Goal: Navigation & Orientation: Find specific page/section

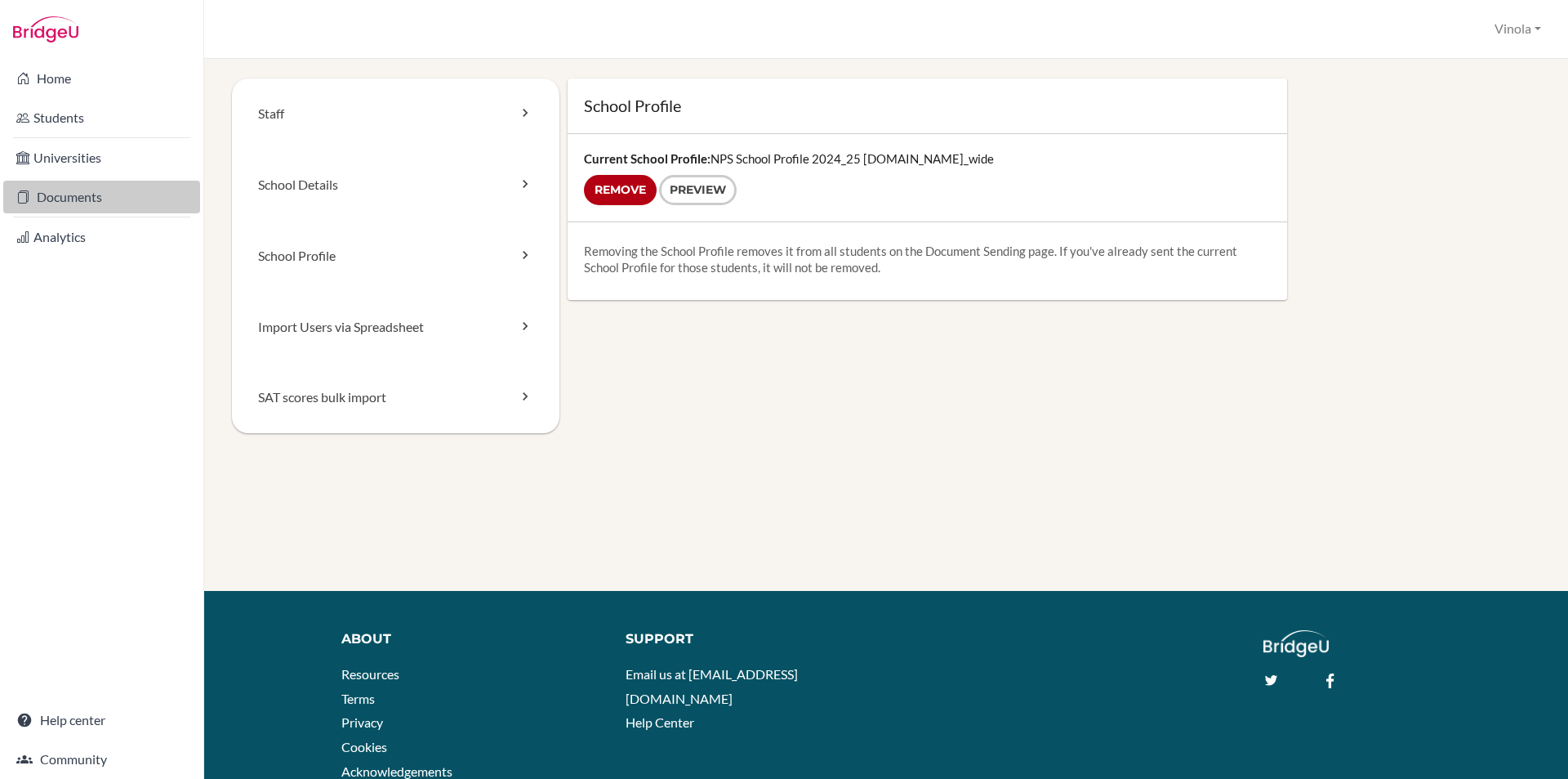
click at [57, 205] on link "Documents" at bounding box center [101, 197] width 197 height 33
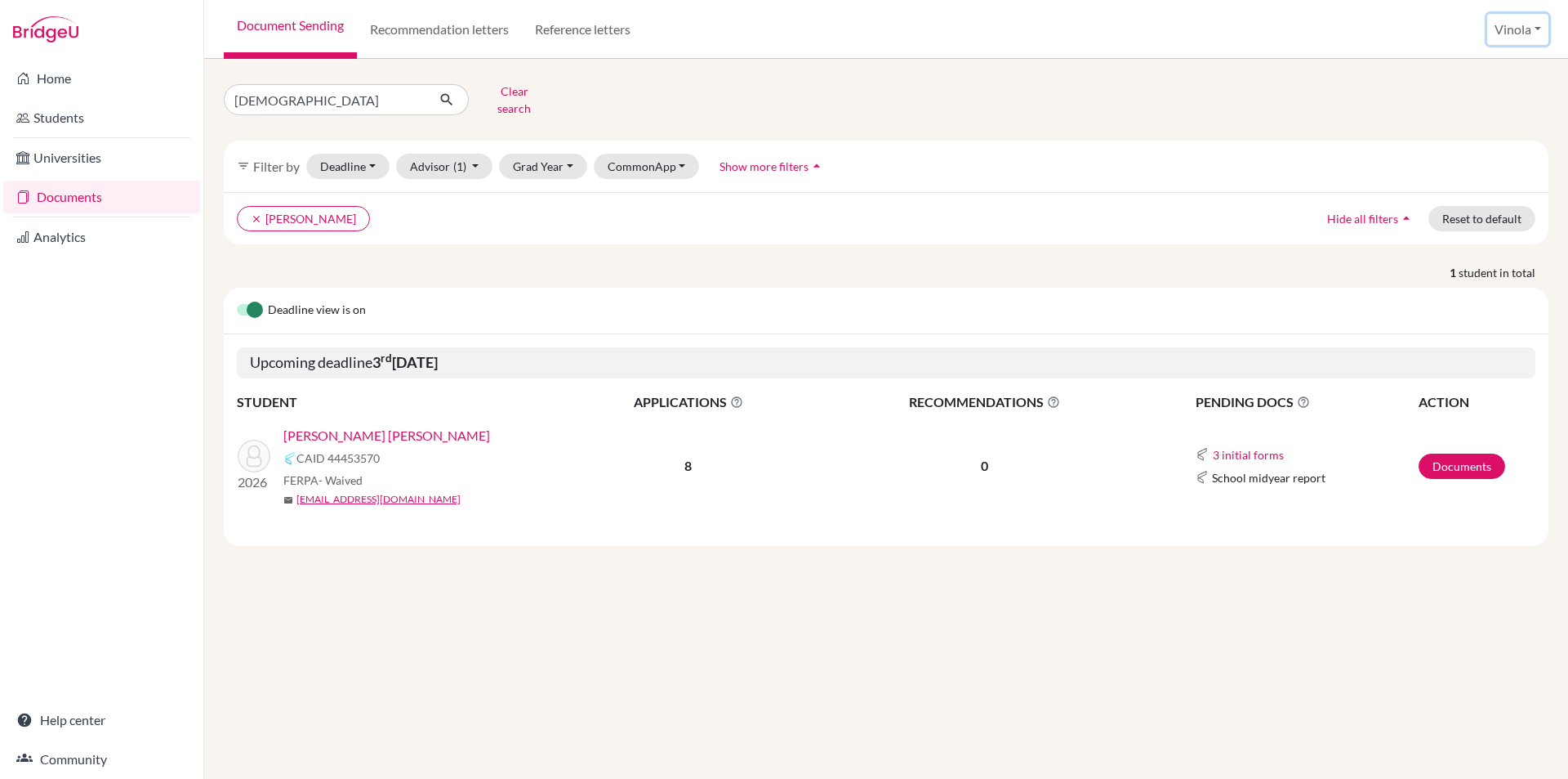
click at [1524, 34] on button "Vinola" at bounding box center [1517, 29] width 61 height 31
click at [1464, 65] on link "Profile" at bounding box center [1486, 67] width 129 height 26
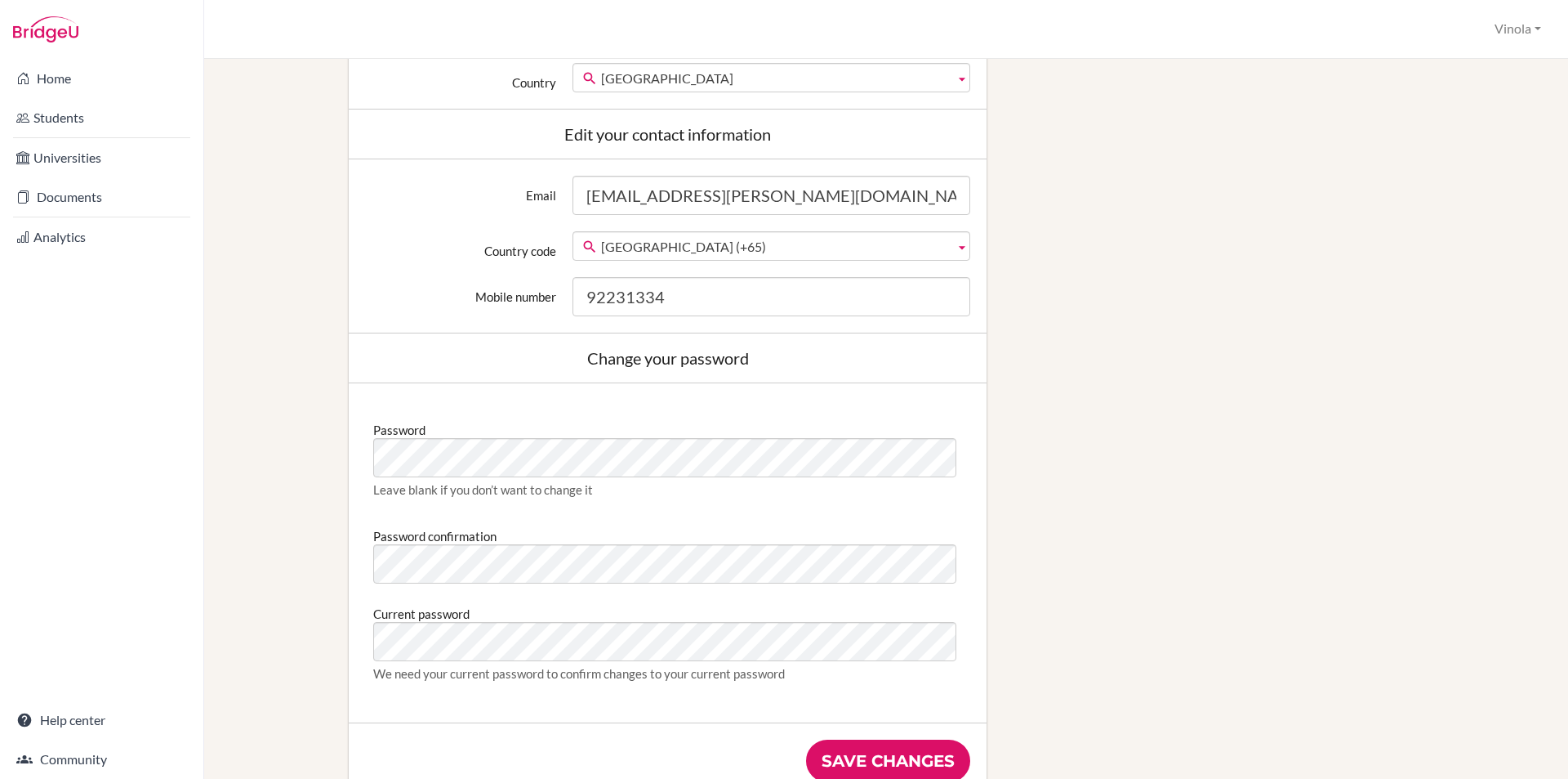
scroll to position [571, 0]
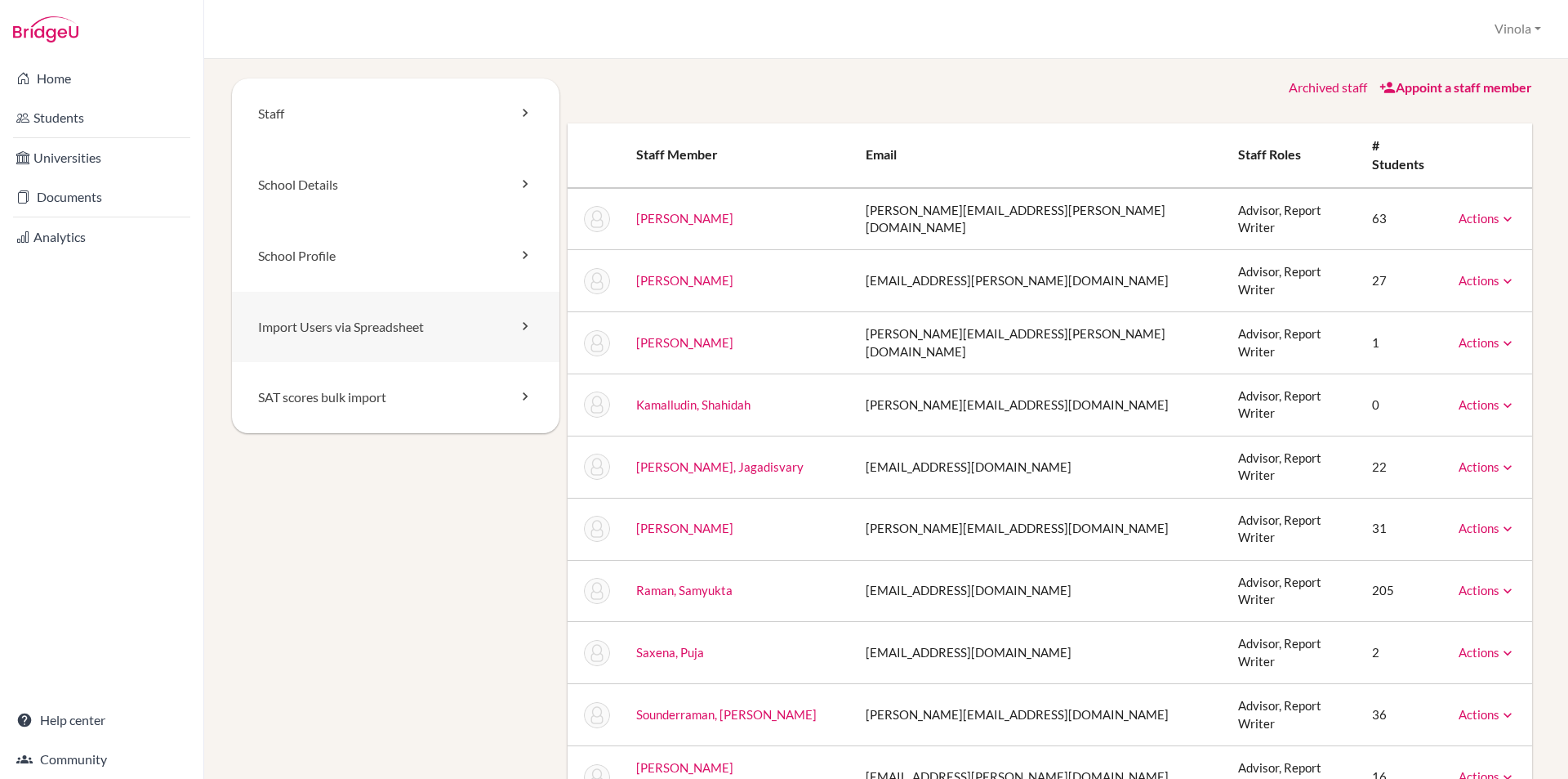
click at [432, 324] on link "Import Users via Spreadsheet" at bounding box center [395, 327] width 327 height 71
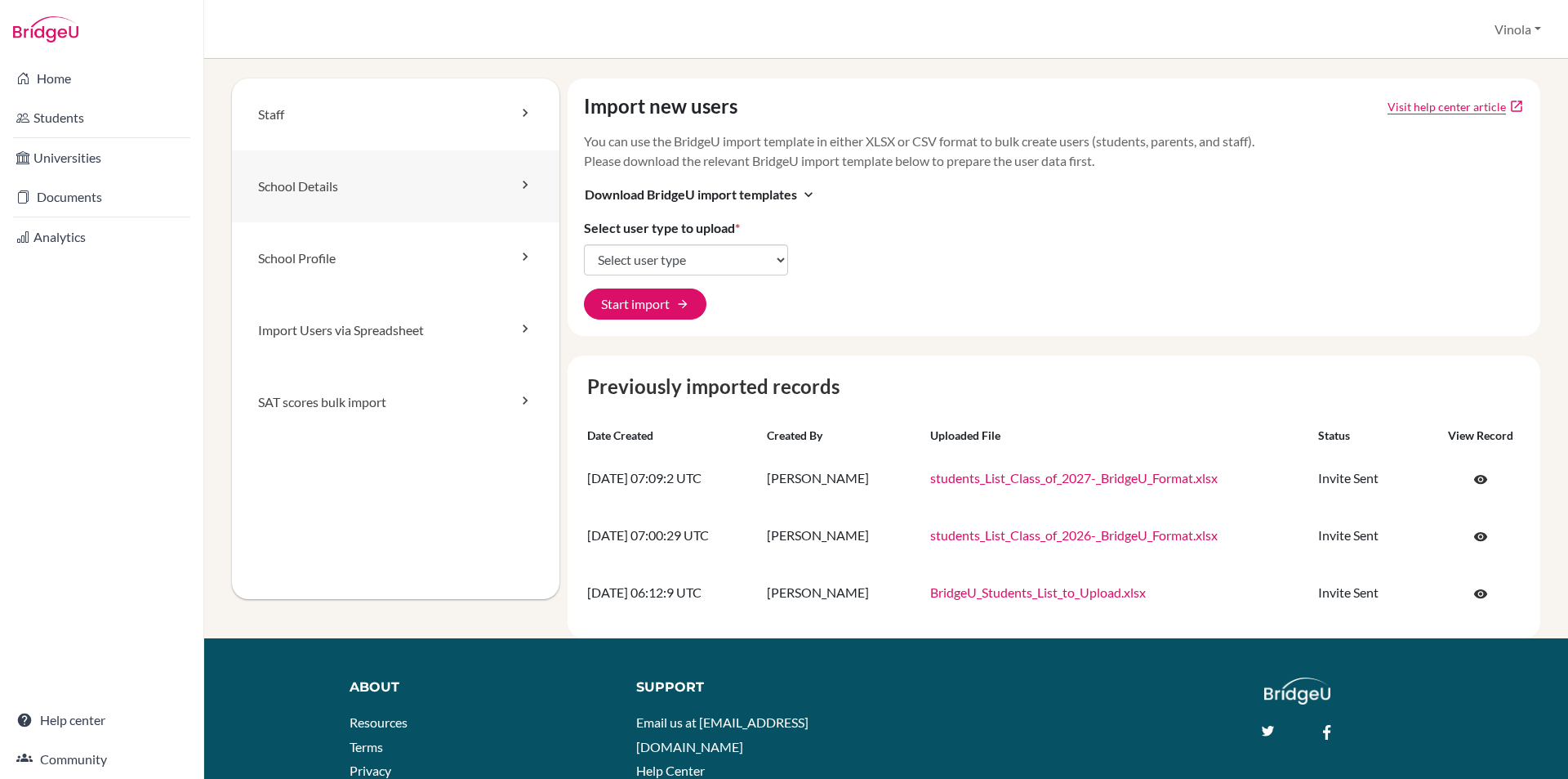
click at [331, 187] on link "School Details" at bounding box center [395, 186] width 327 height 71
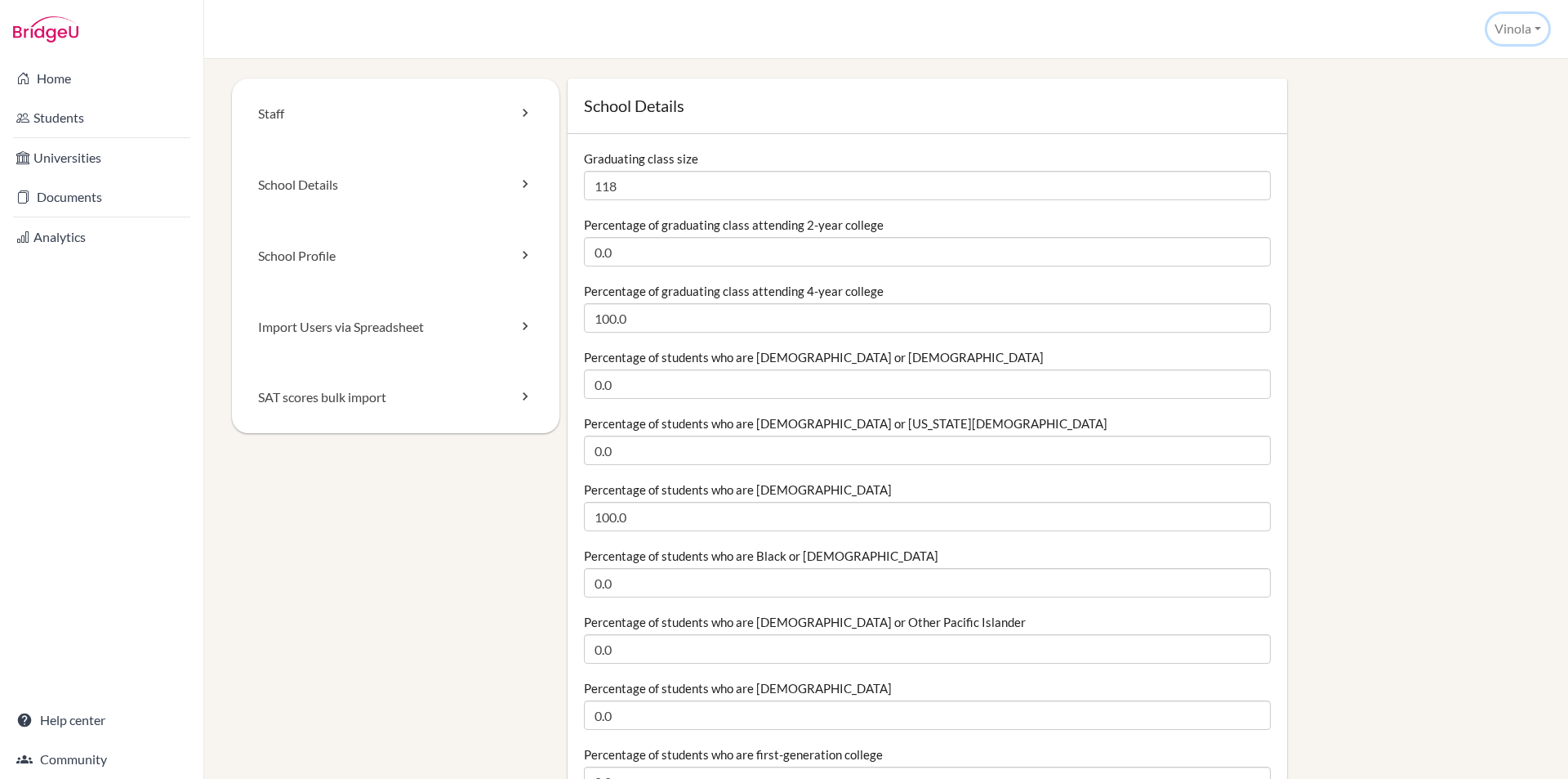
click at [1500, 39] on button "Vinola" at bounding box center [1517, 28] width 61 height 30
click at [1453, 142] on button "Log out" at bounding box center [1483, 132] width 129 height 26
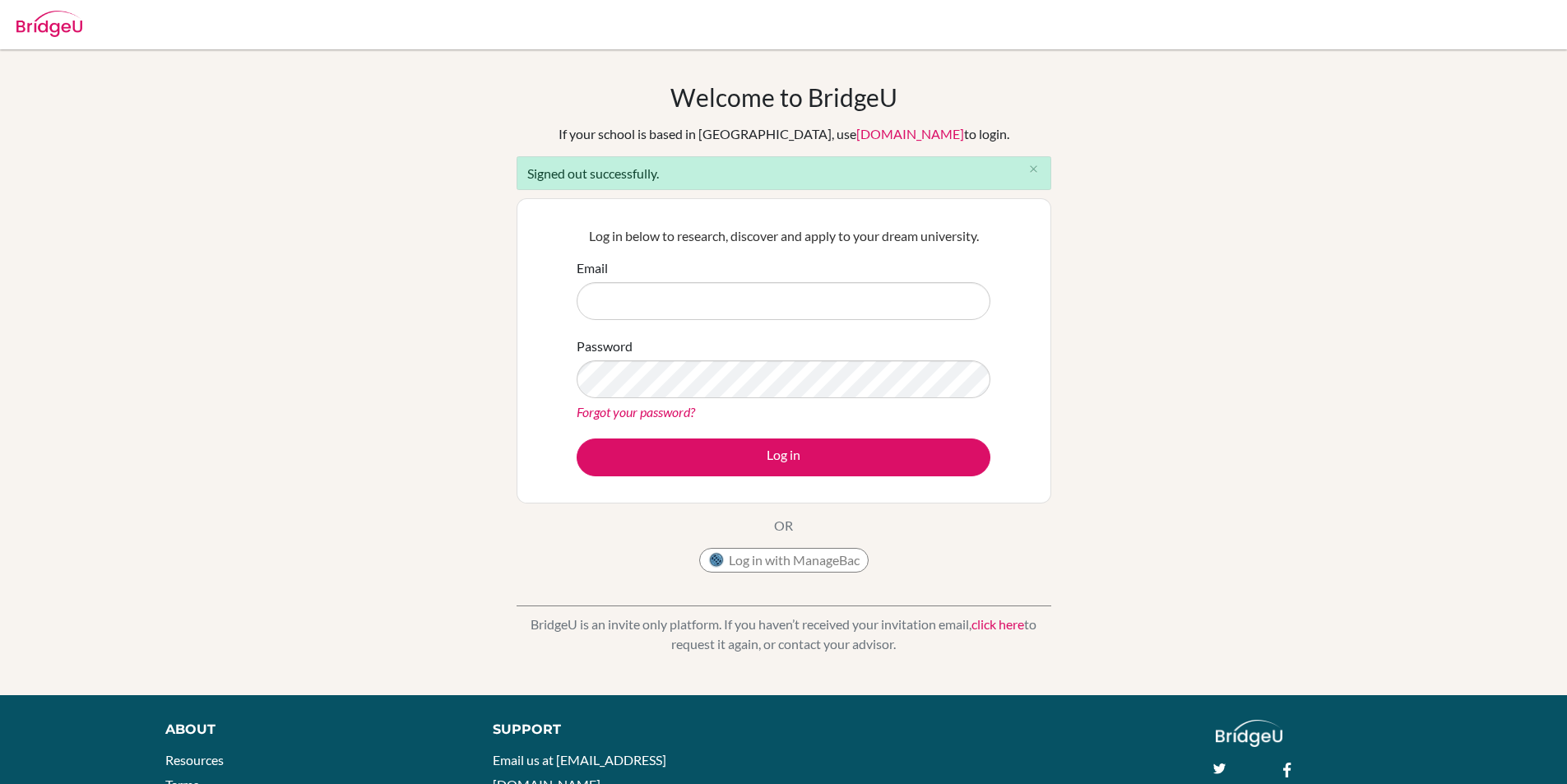
type input "[EMAIL_ADDRESS][PERSON_NAME][DOMAIN_NAME]"
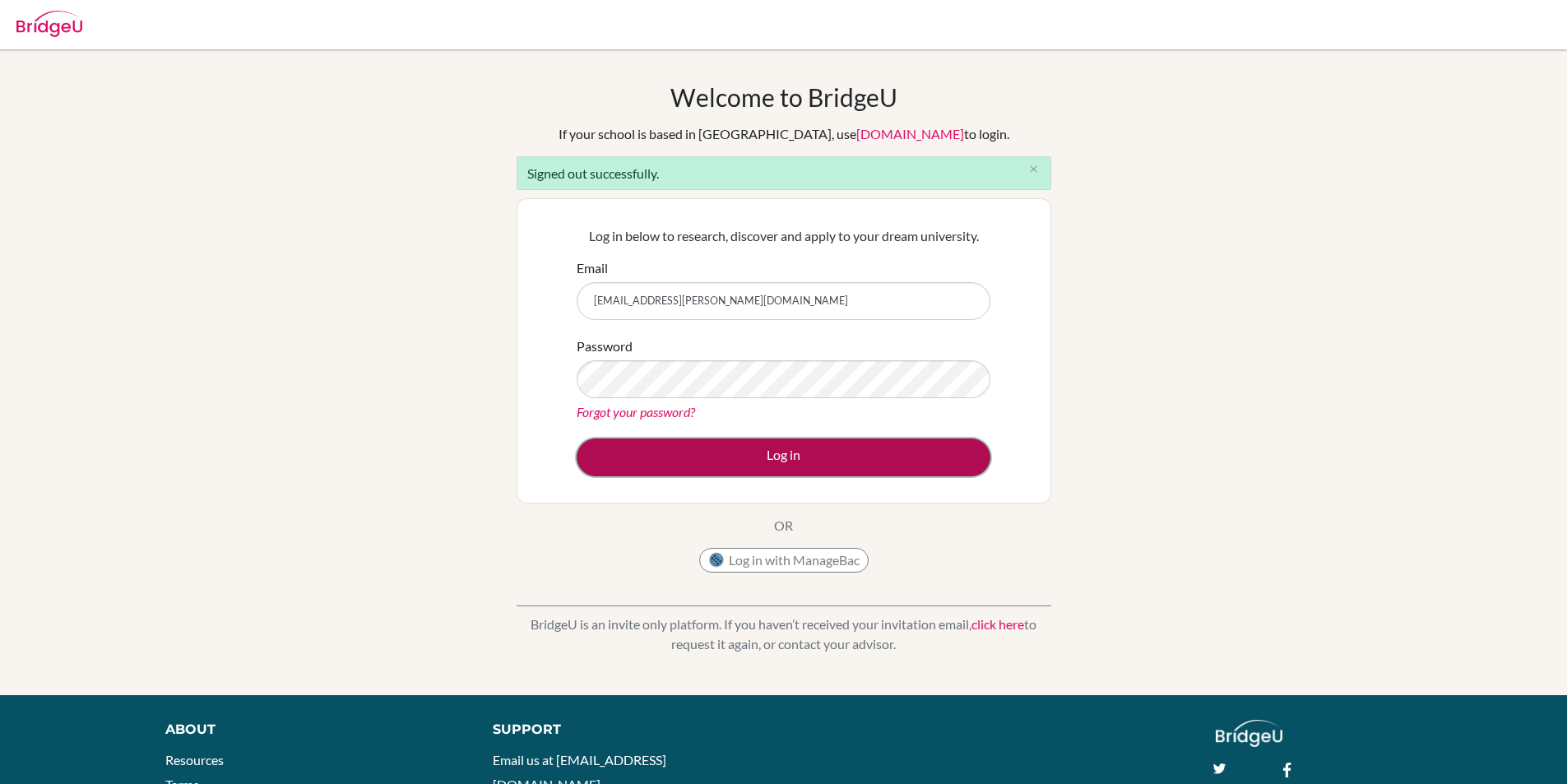
click at [622, 453] on button "Log in" at bounding box center [784, 457] width 414 height 38
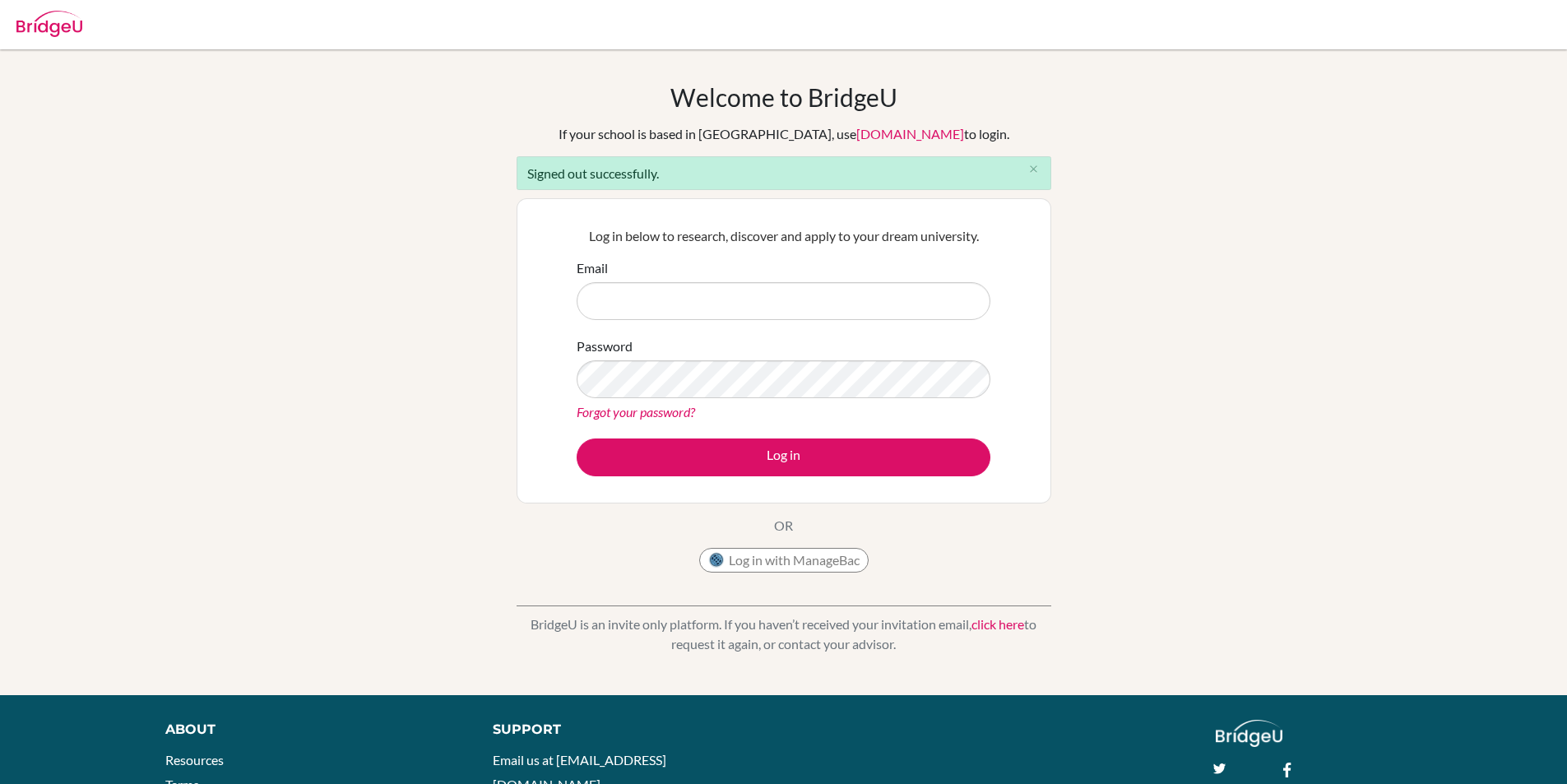
type input "[EMAIL_ADDRESS][PERSON_NAME][DOMAIN_NAME]"
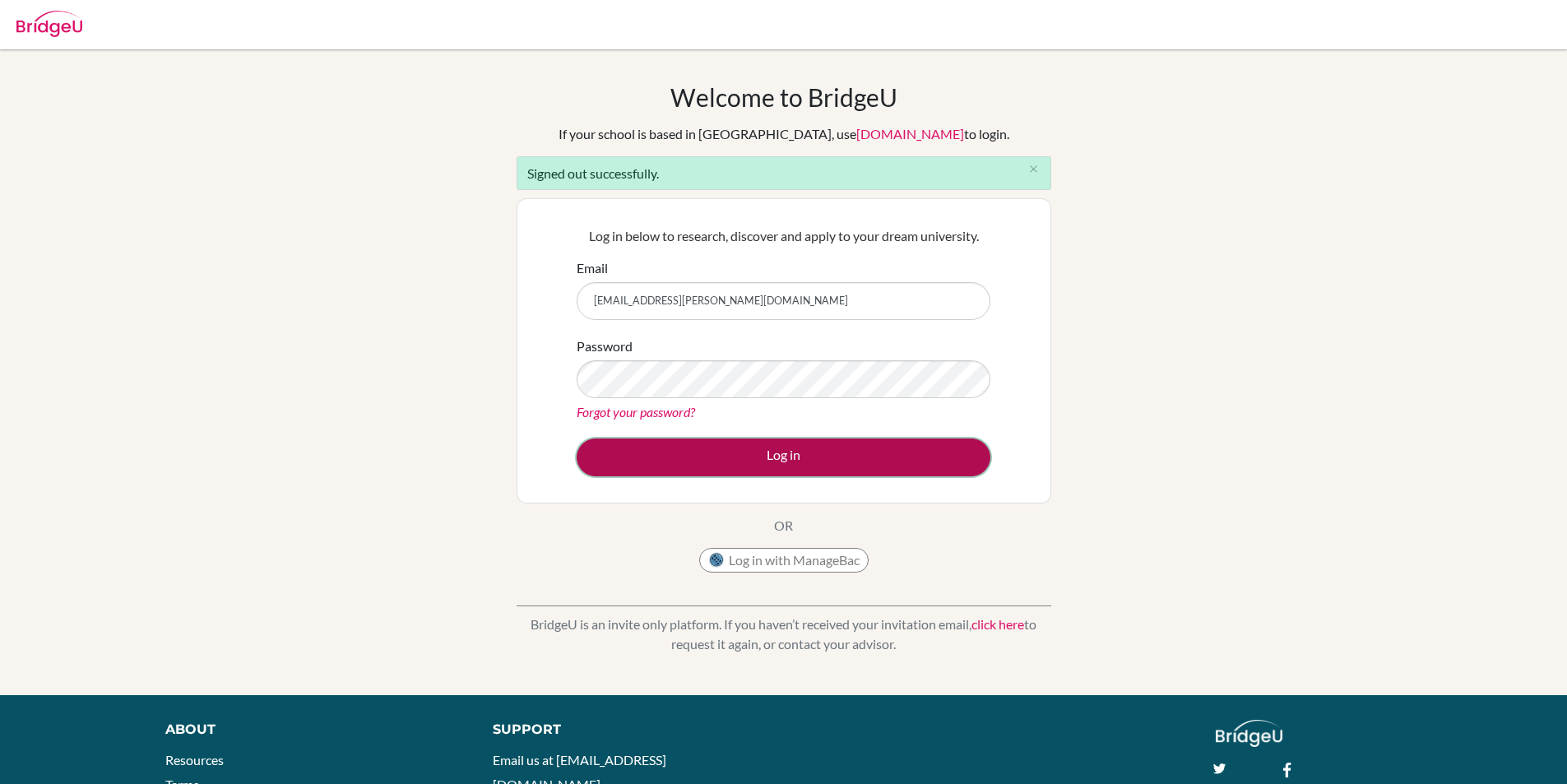
click at [759, 468] on button "Log in" at bounding box center [784, 457] width 414 height 38
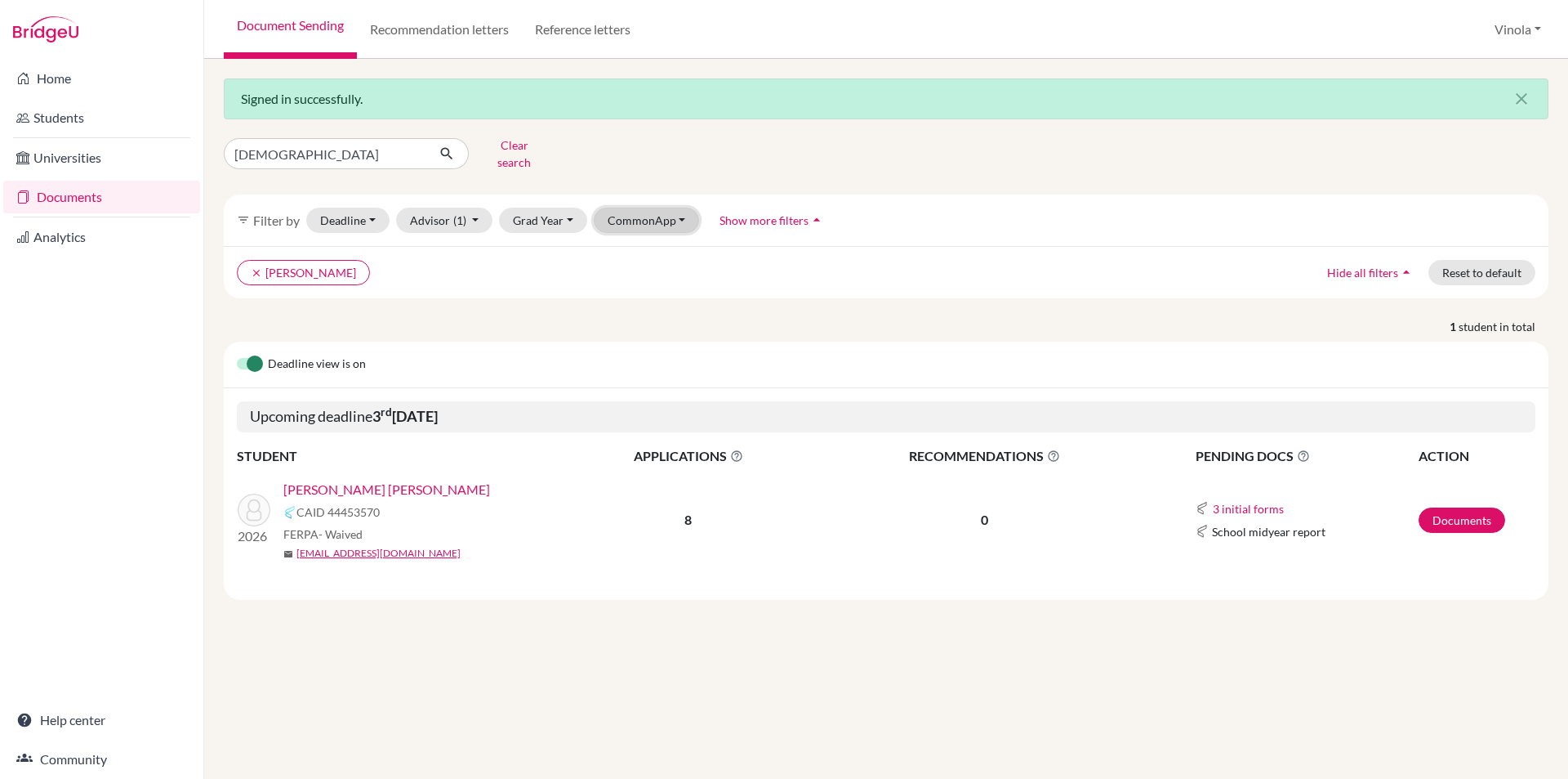
click at [660, 208] on button "CommonApp" at bounding box center [646, 220] width 106 height 25
click at [439, 284] on div "clear Balaraman, Shobha Hide all filters arrow_drop_up Reset to default" at bounding box center [886, 272] width 1325 height 52
click at [1487, 267] on button "Reset to default" at bounding box center [1481, 272] width 107 height 25
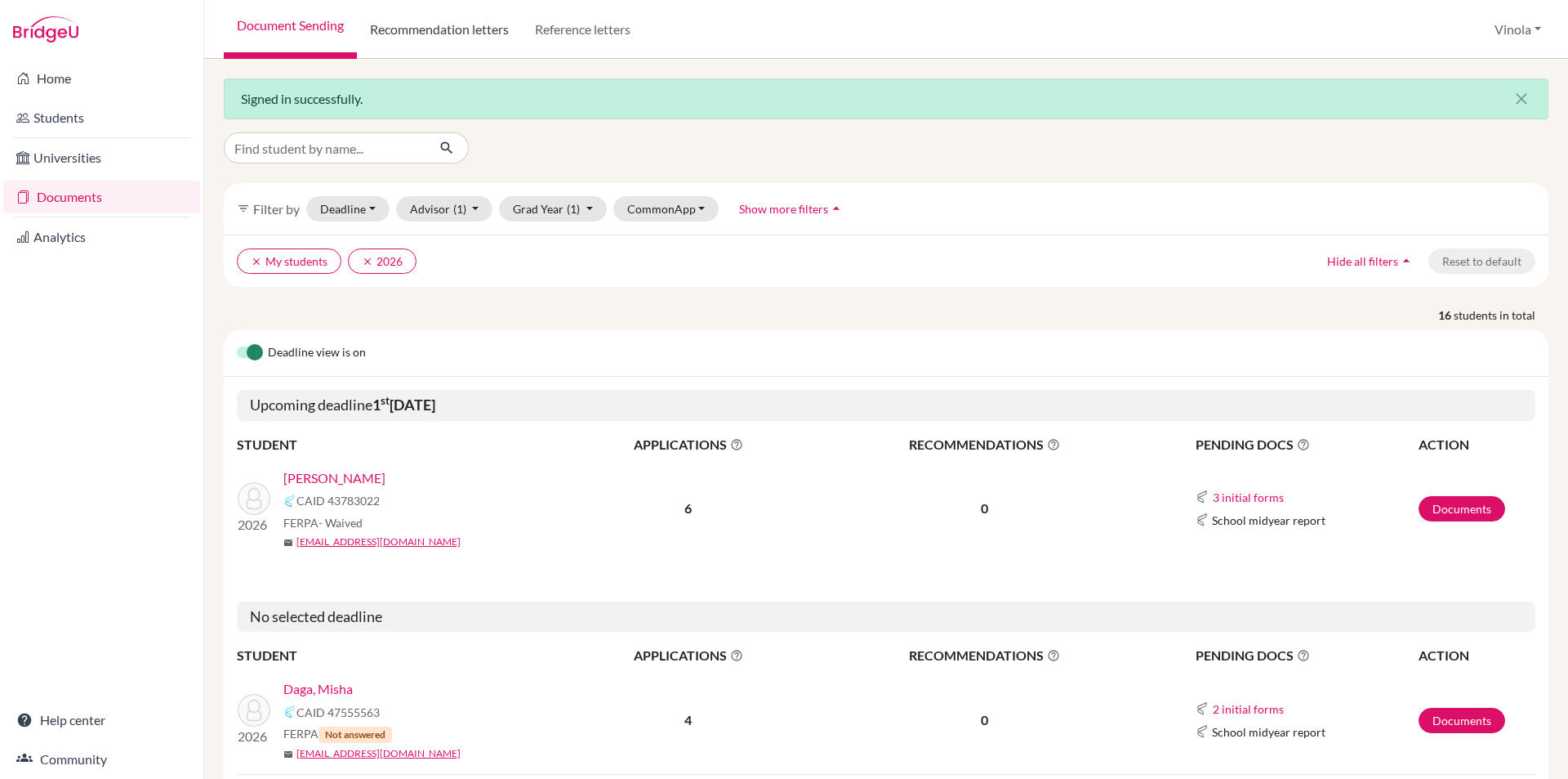
click at [460, 42] on link "Recommendation letters" at bounding box center [439, 29] width 165 height 59
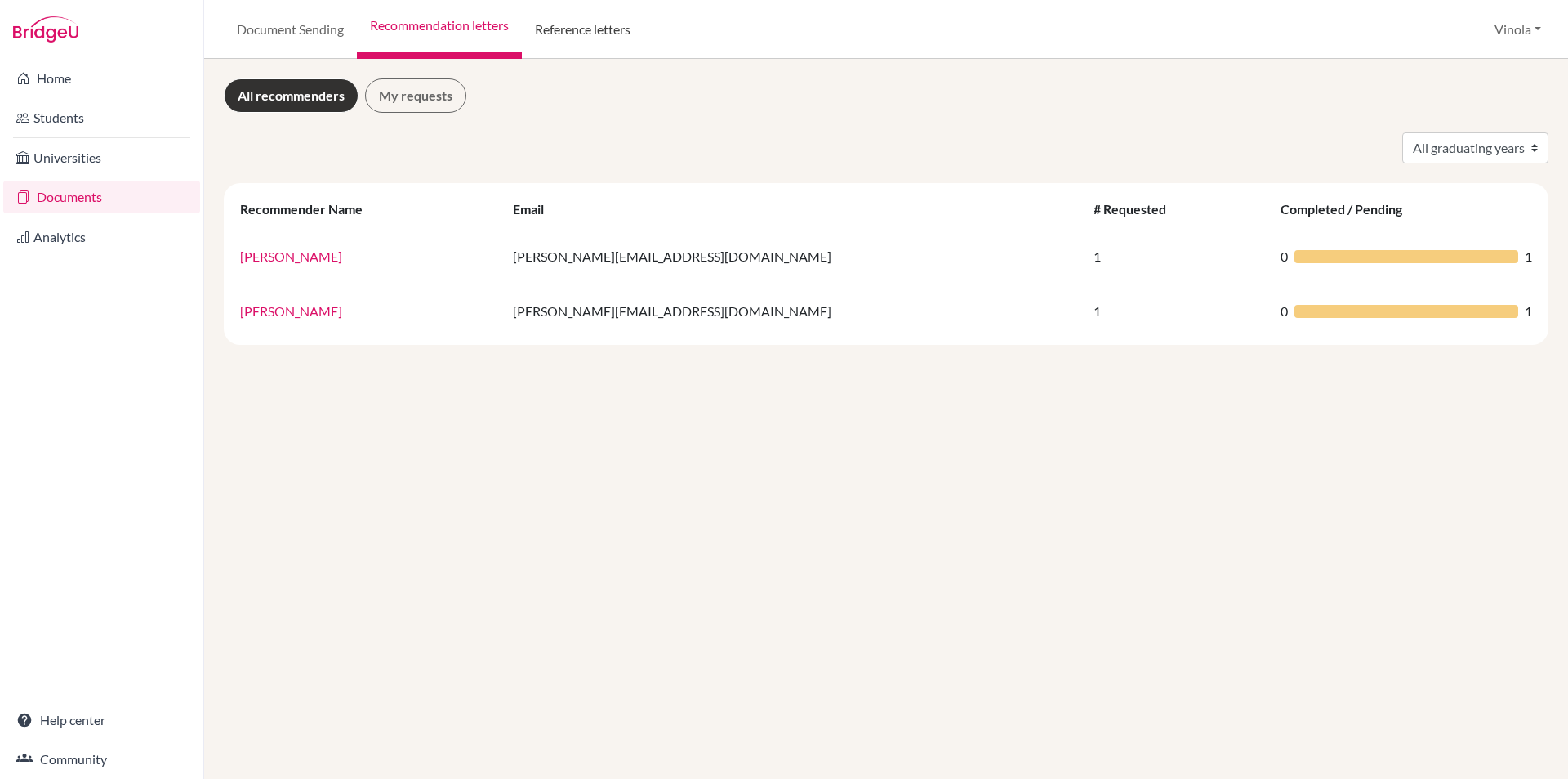
click at [580, 21] on link "Reference letters" at bounding box center [583, 29] width 122 height 59
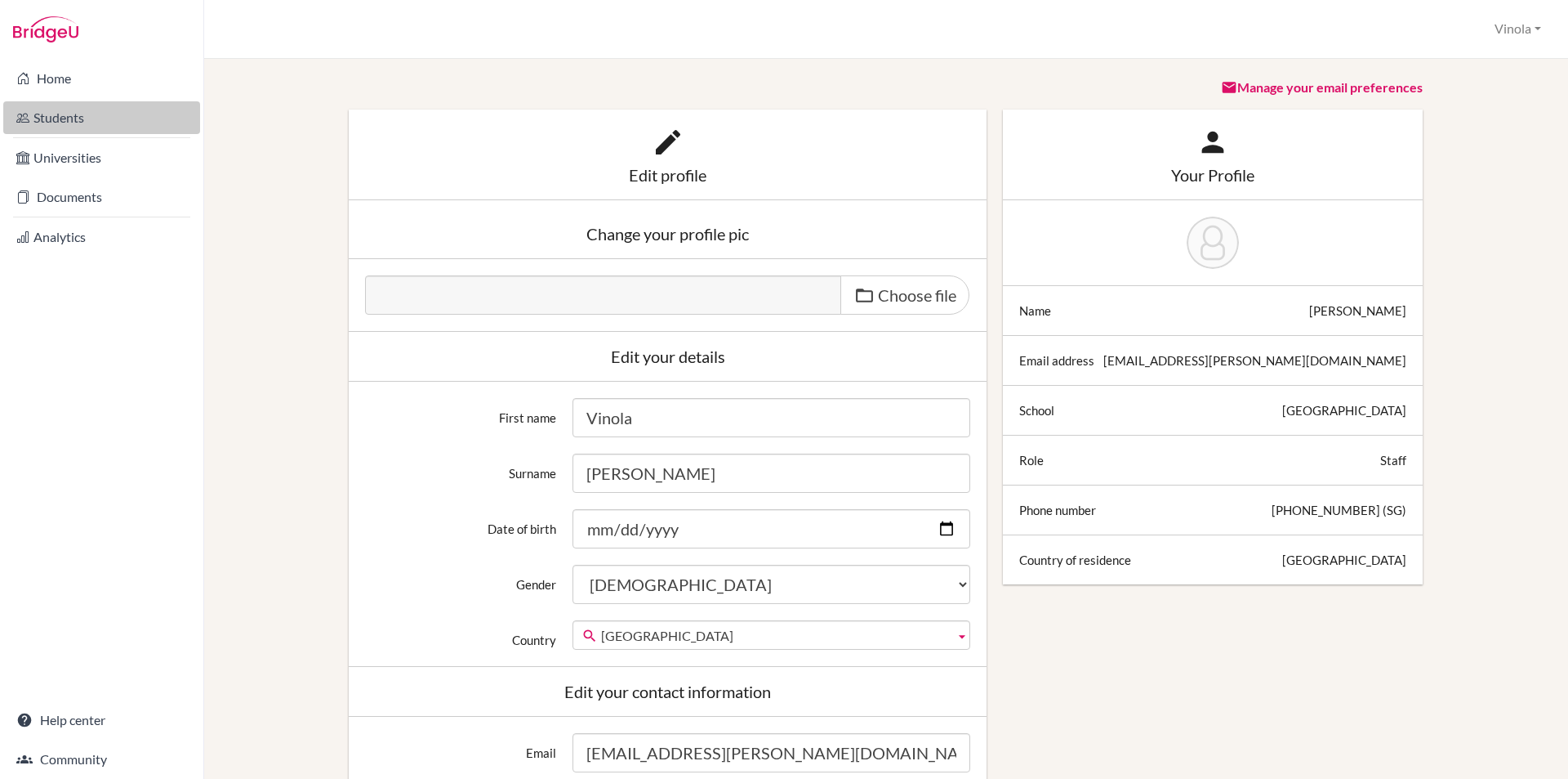
click at [61, 113] on link "Students" at bounding box center [101, 118] width 197 height 33
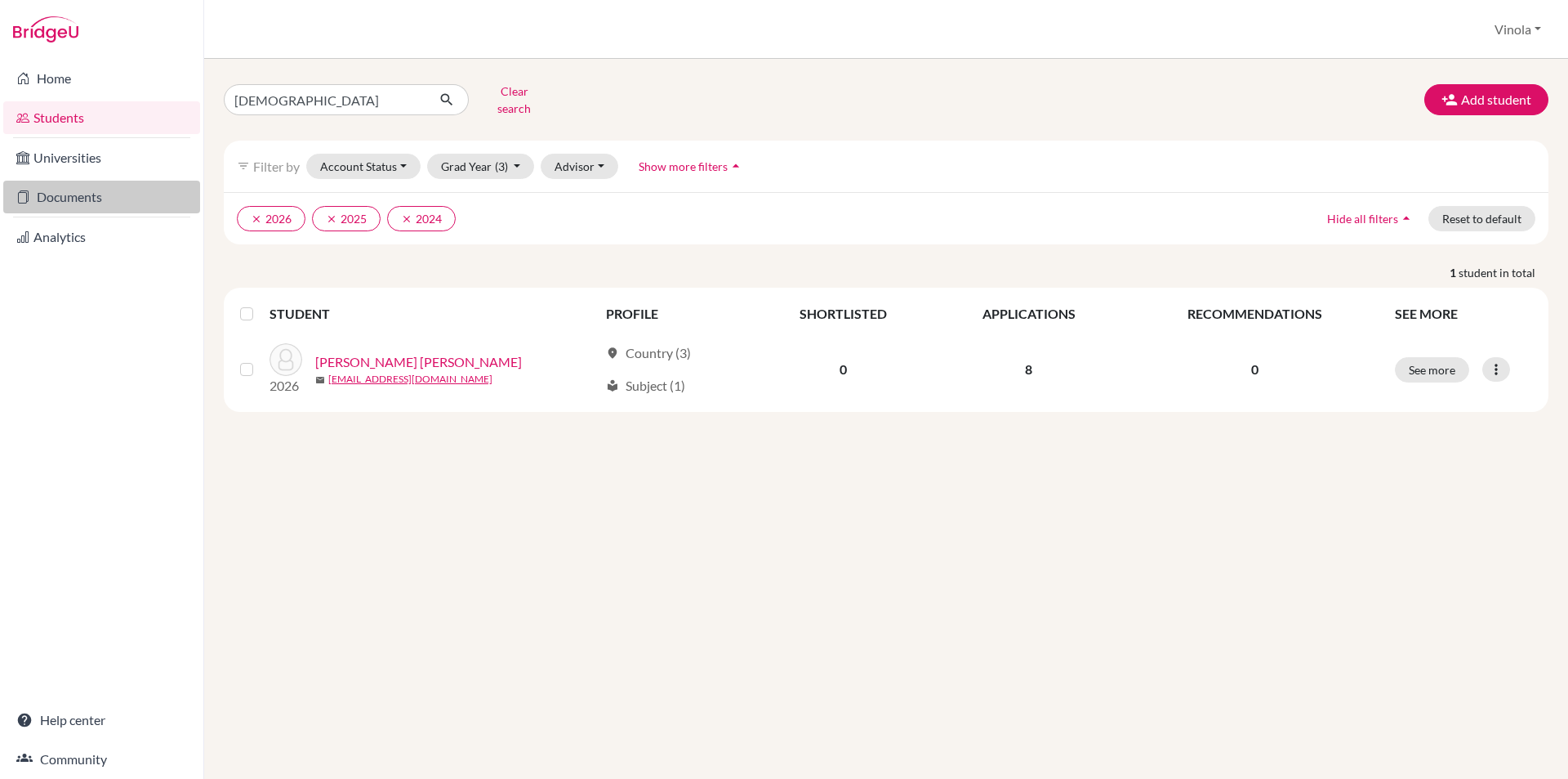
click at [57, 197] on link "Documents" at bounding box center [101, 197] width 197 height 33
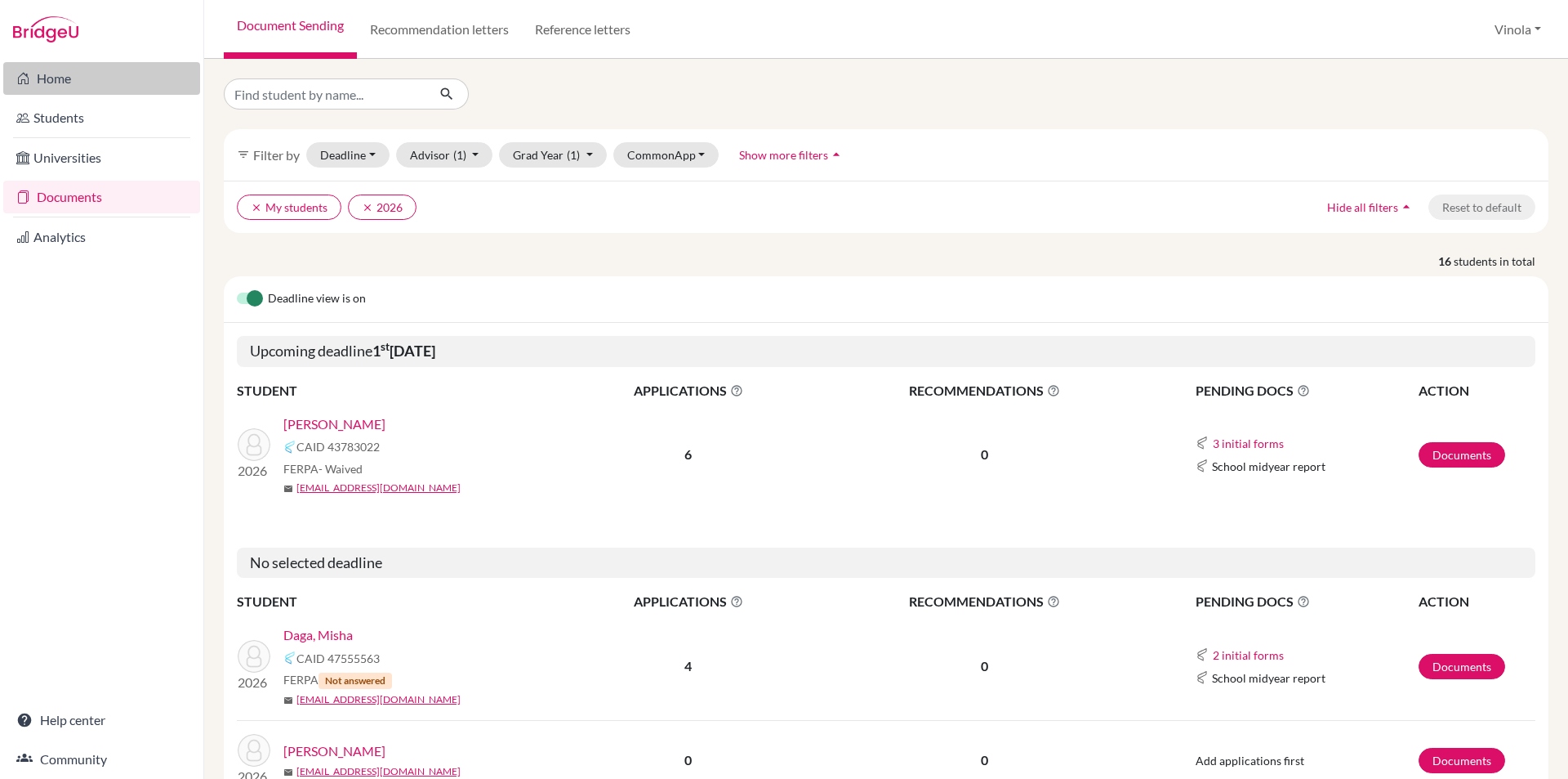
click at [48, 74] on link "Home" at bounding box center [101, 78] width 197 height 33
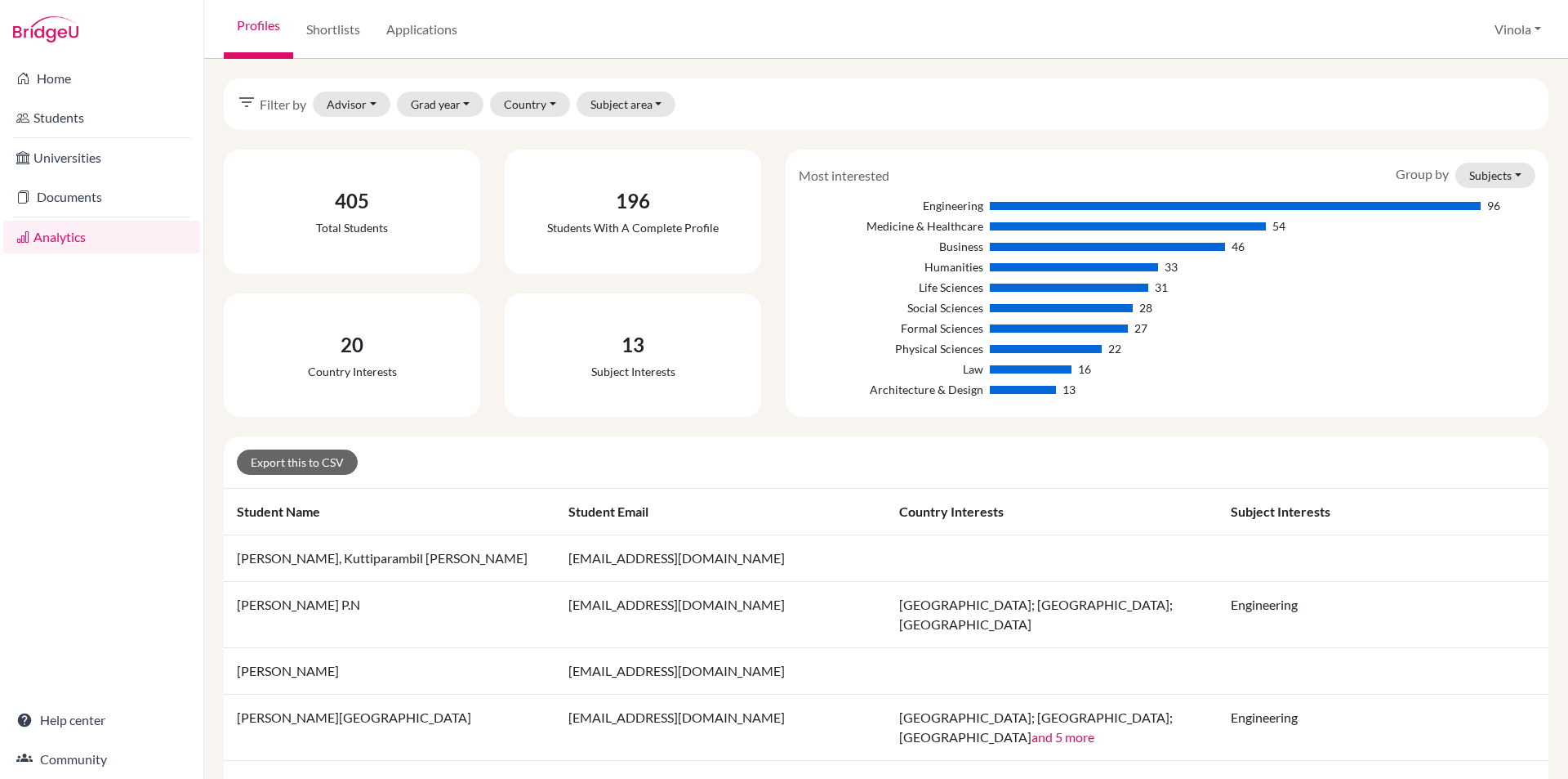
click at [1508, 46] on div "Profiles Shortlists Applications [GEOGRAPHIC_DATA] Profile School Settings Log …" at bounding box center [887, 29] width 1364 height 59
click at [1510, 35] on button "Vinola" at bounding box center [1517, 29] width 61 height 31
click at [1477, 97] on link "School Settings" at bounding box center [1486, 93] width 129 height 26
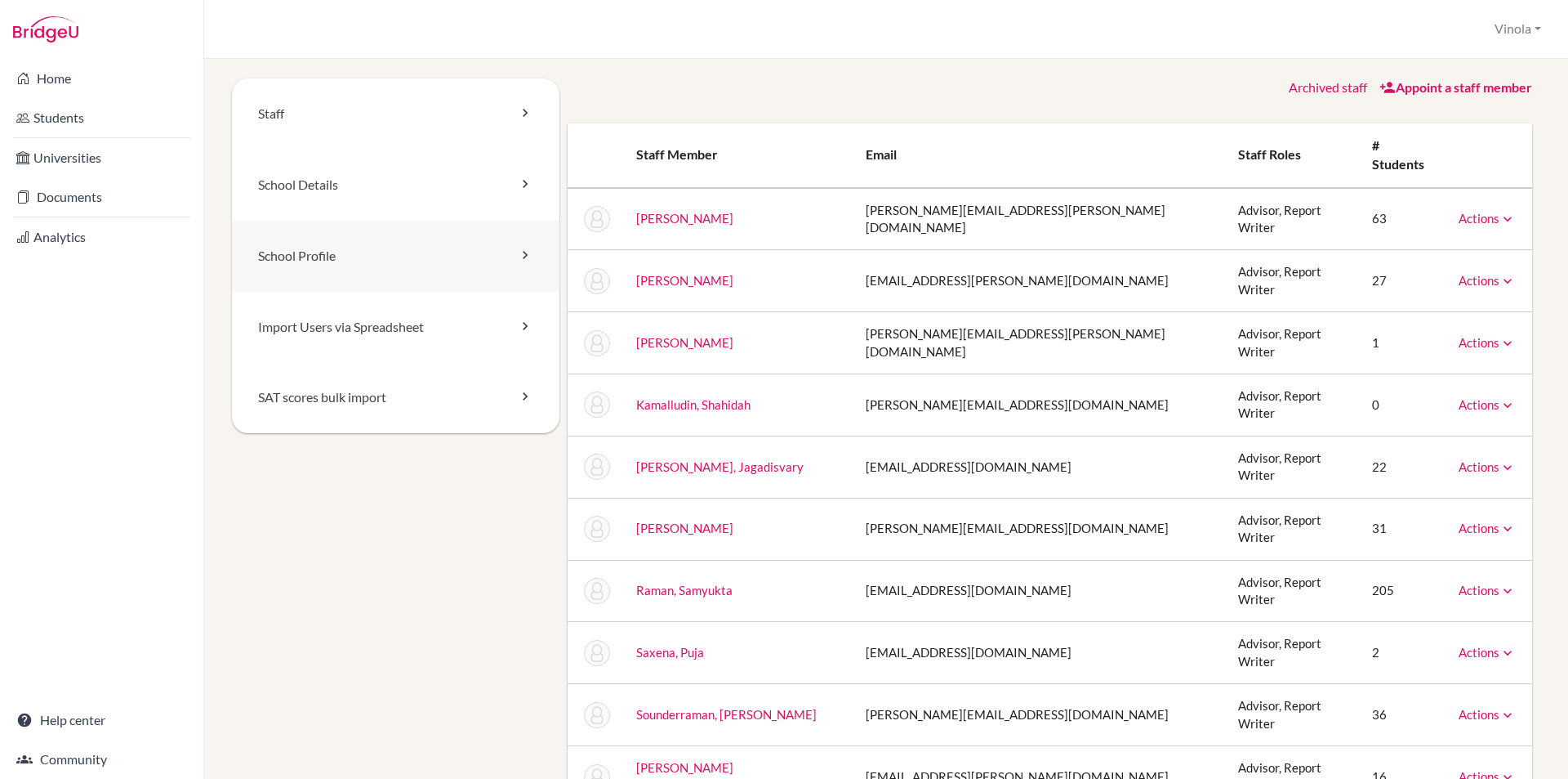
click at [303, 243] on link "School Profile" at bounding box center [395, 257] width 327 height 71
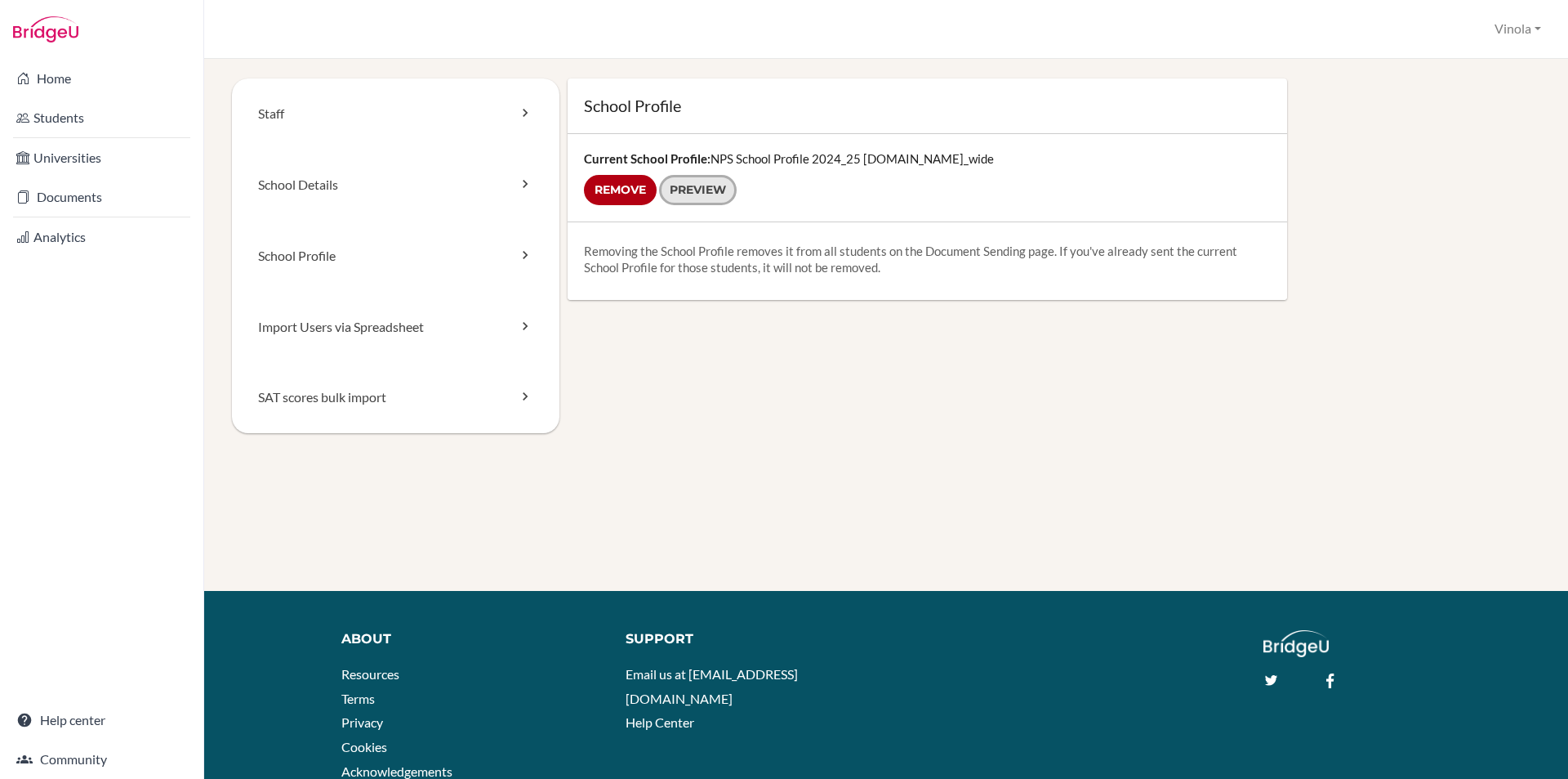
click at [717, 183] on link "Preview" at bounding box center [698, 189] width 77 height 30
click at [521, 255] on icon at bounding box center [525, 255] width 16 height 16
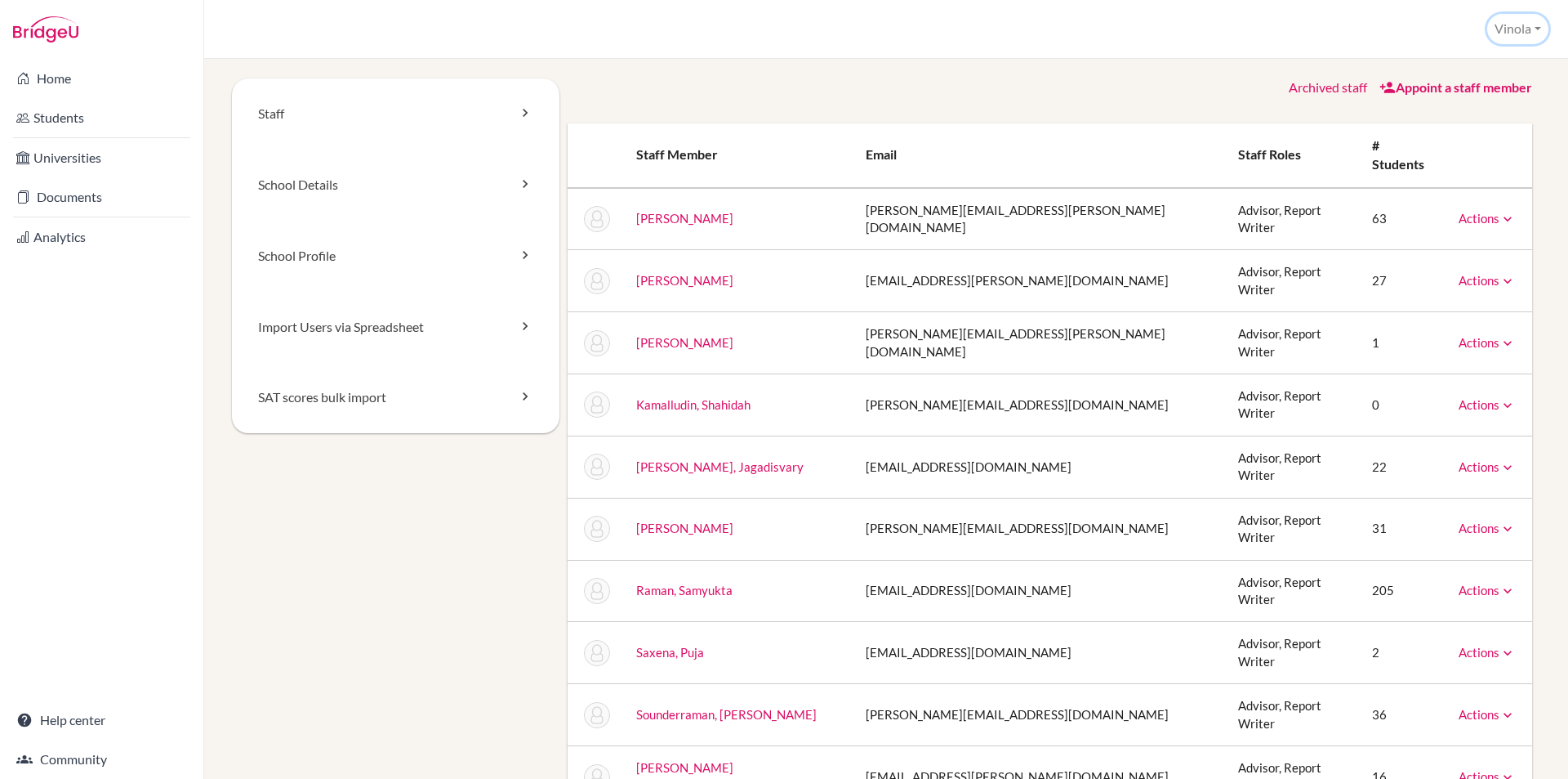
click at [1514, 24] on button "Vinola" at bounding box center [1517, 28] width 61 height 30
click at [1467, 92] on link "School Settings" at bounding box center [1483, 92] width 129 height 26
click at [1508, 34] on button "Vinola" at bounding box center [1517, 28] width 61 height 30
click at [1495, 91] on link "School Settings" at bounding box center [1483, 92] width 129 height 26
click at [311, 261] on link "School Profile" at bounding box center [395, 257] width 327 height 71
